Goal: Task Accomplishment & Management: Use online tool/utility

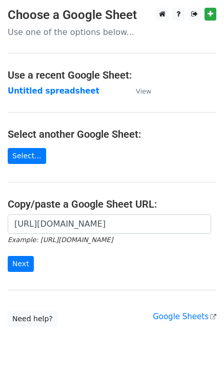
scroll to position [0, 233]
type input "[URL][DOMAIN_NAME]"
drag, startPoint x: 26, startPoint y: 253, endPoint x: 26, endPoint y: 267, distance: 13.4
click at [26, 266] on form "[URL][DOMAIN_NAME] Example: [URL][DOMAIN_NAME] Next" at bounding box center [112, 243] width 209 height 58
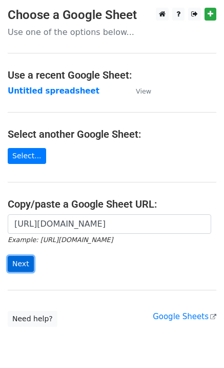
click at [26, 267] on input "Next" at bounding box center [21, 264] width 26 height 16
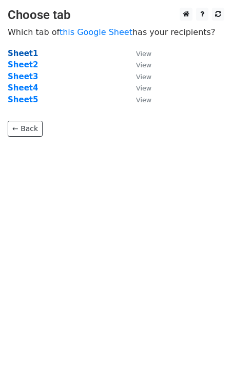
click at [24, 52] on strong "Sheet1" at bounding box center [23, 53] width 30 height 9
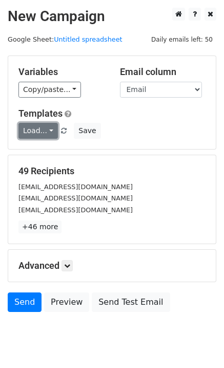
click at [36, 133] on link "Load..." at bounding box center [38, 131] width 40 height 16
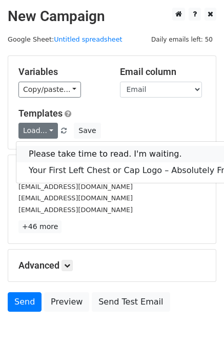
click at [50, 152] on link "Please take time to read. I'm waiting." at bounding box center [131, 154] width 231 height 16
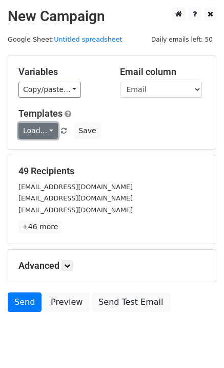
click at [43, 127] on link "Load..." at bounding box center [38, 131] width 40 height 16
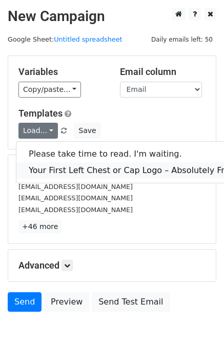
click at [51, 167] on link "Your First Left Chest or Cap Logo – Absolutely Free" at bounding box center [131, 170] width 231 height 16
